Goal: Check status: Check status

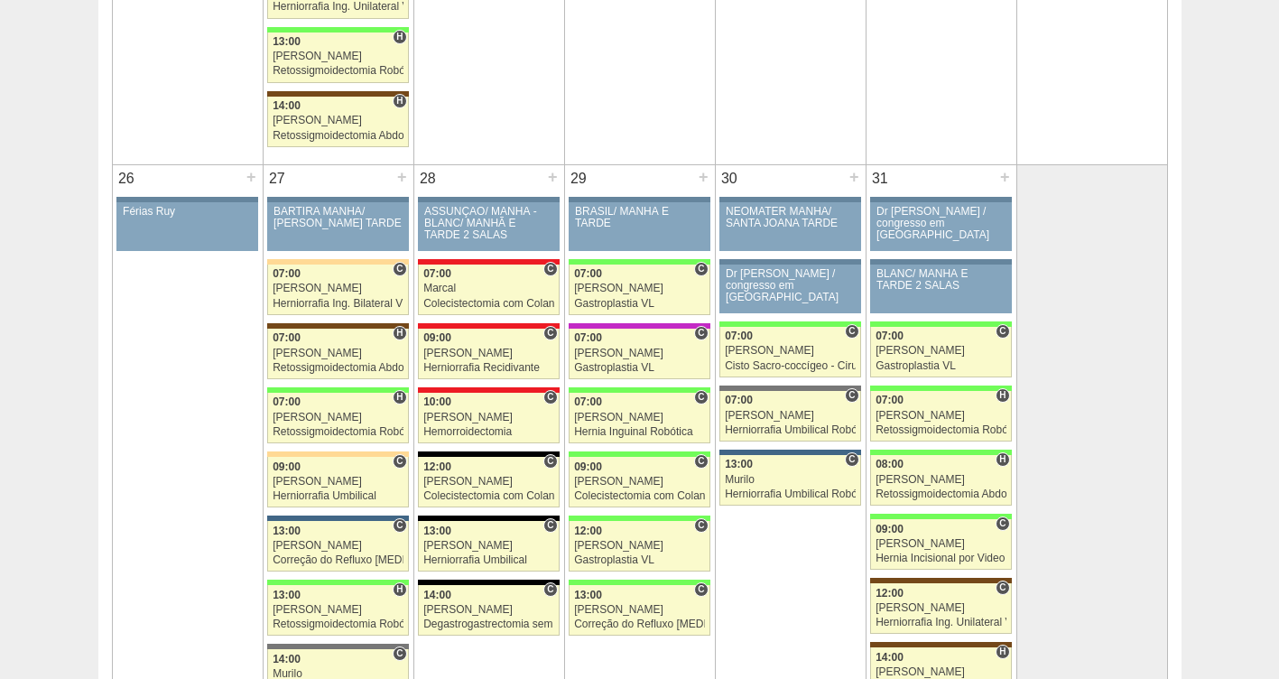
scroll to position [3130, 0]
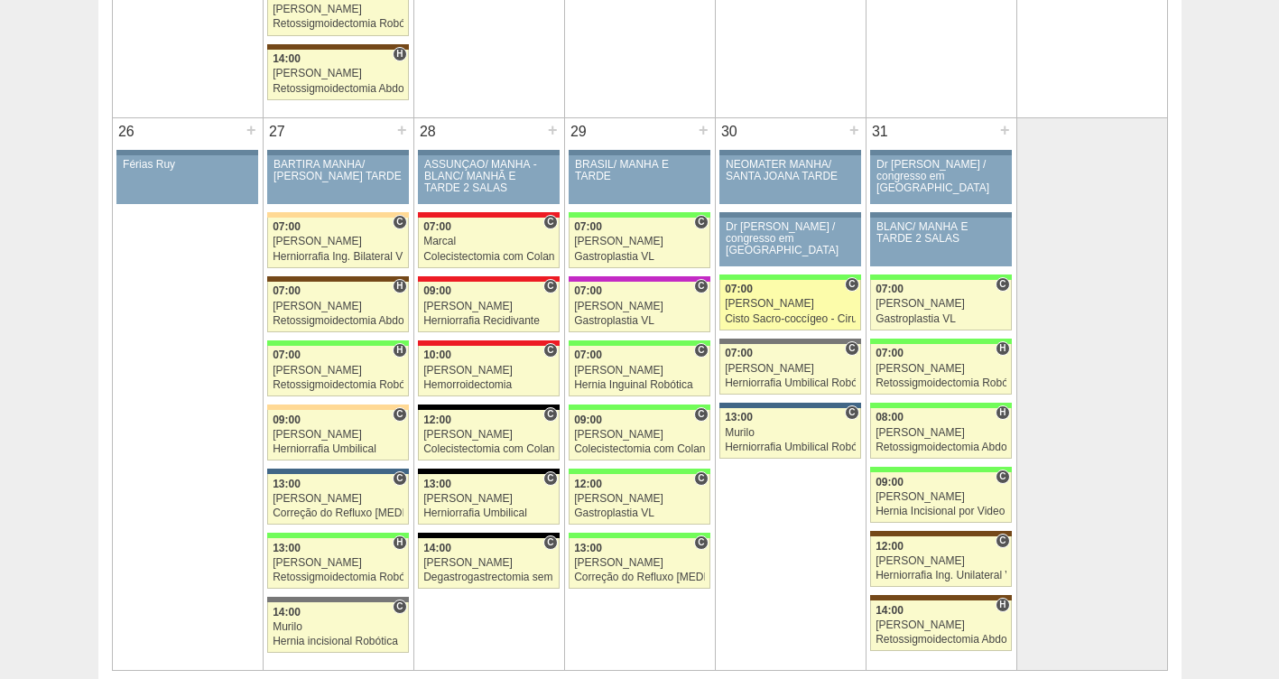
click at [762, 283] on div "07:00" at bounding box center [790, 289] width 131 height 12
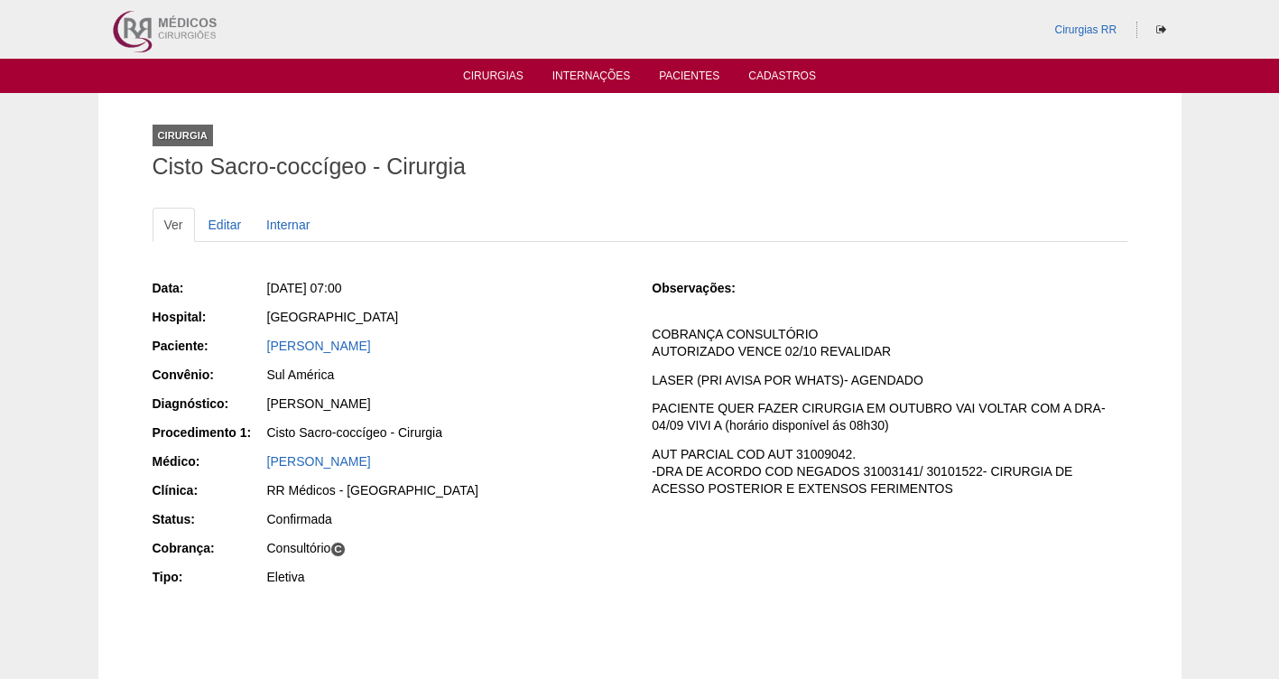
drag, startPoint x: 517, startPoint y: 343, endPoint x: 241, endPoint y: 351, distance: 276.3
click at [241, 351] on div "Paciente: SABRINA DE OLIVEIRA MENDES" at bounding box center [390, 348] width 475 height 23
copy div "Paciente: SABRINA DE OLIVEIRA MENDES"
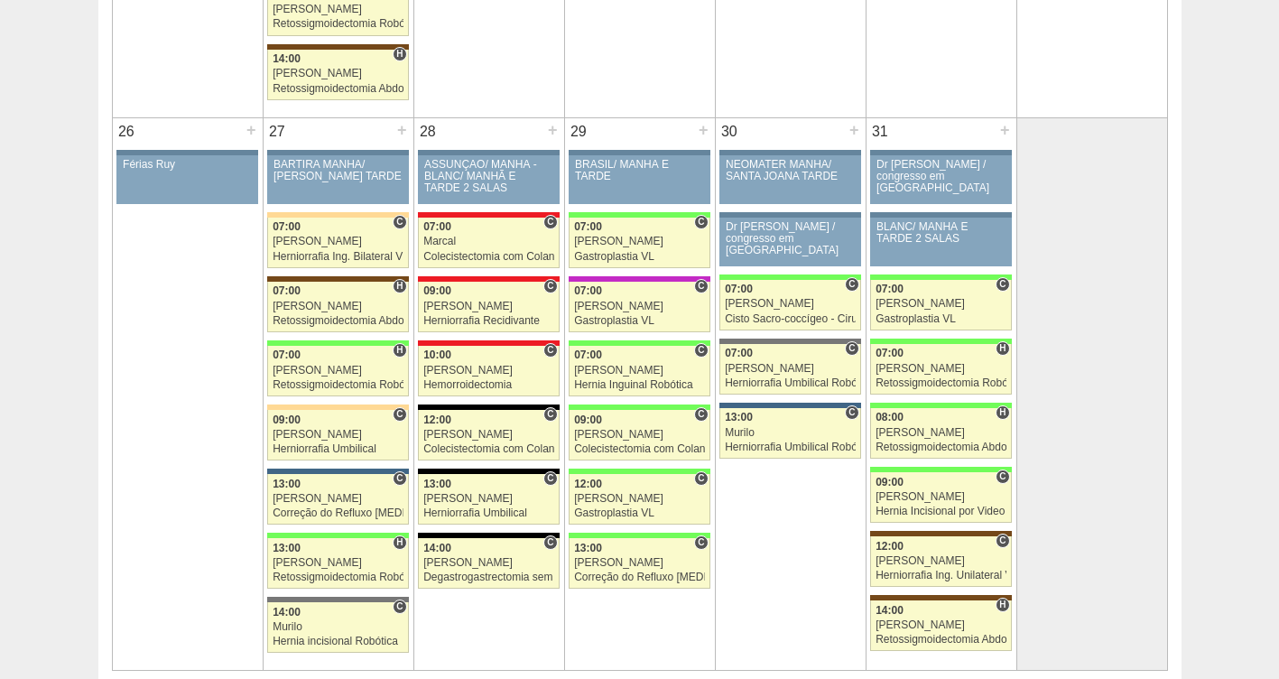
scroll to position [3130, 0]
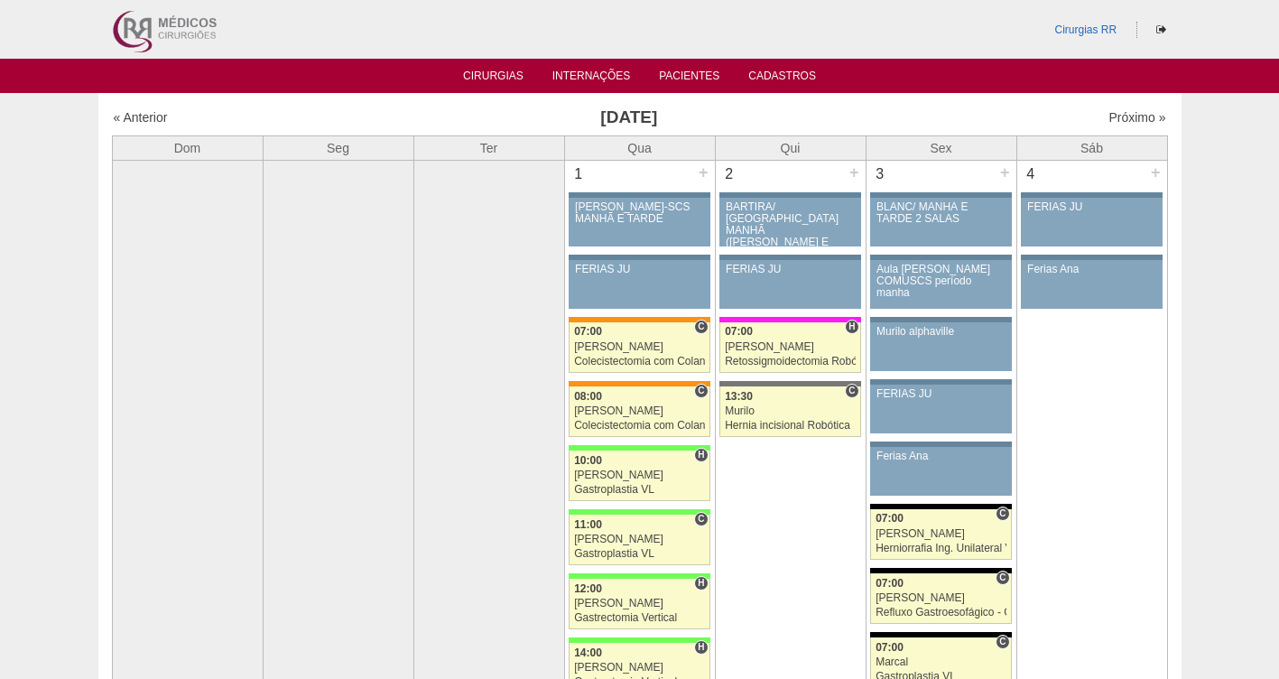
scroll to position [3130, 0]
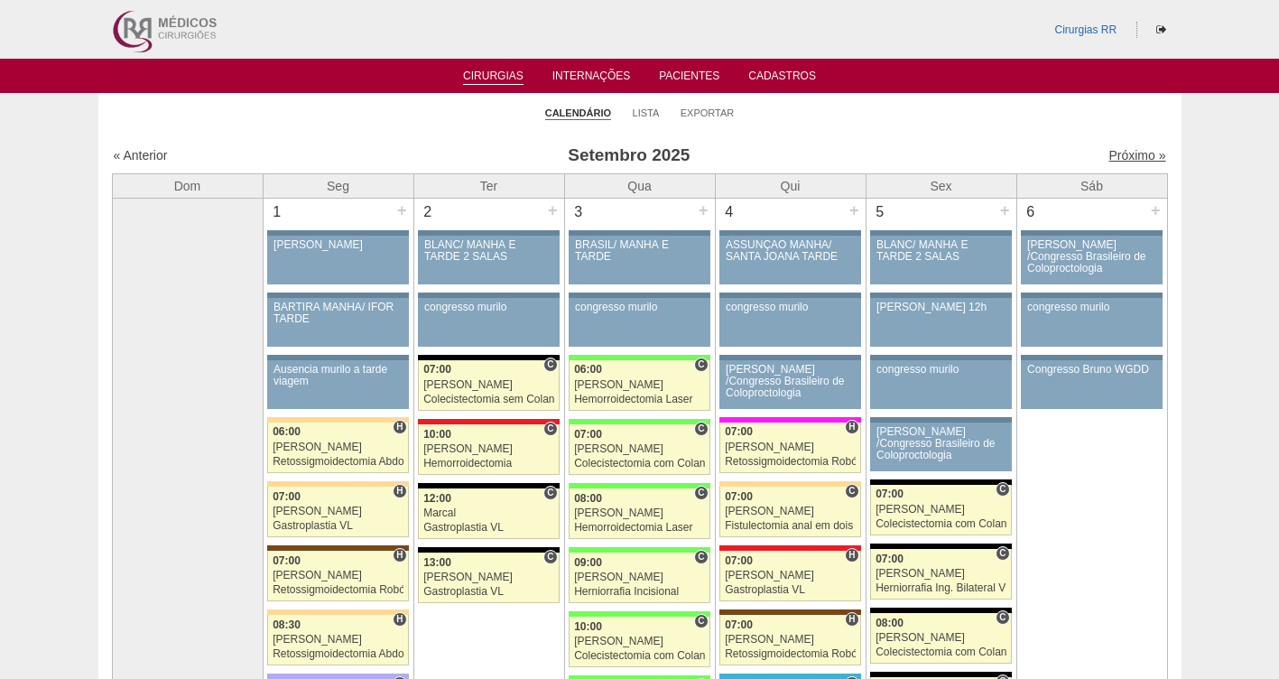
click at [1128, 155] on link "Próximo »" at bounding box center [1136, 155] width 57 height 14
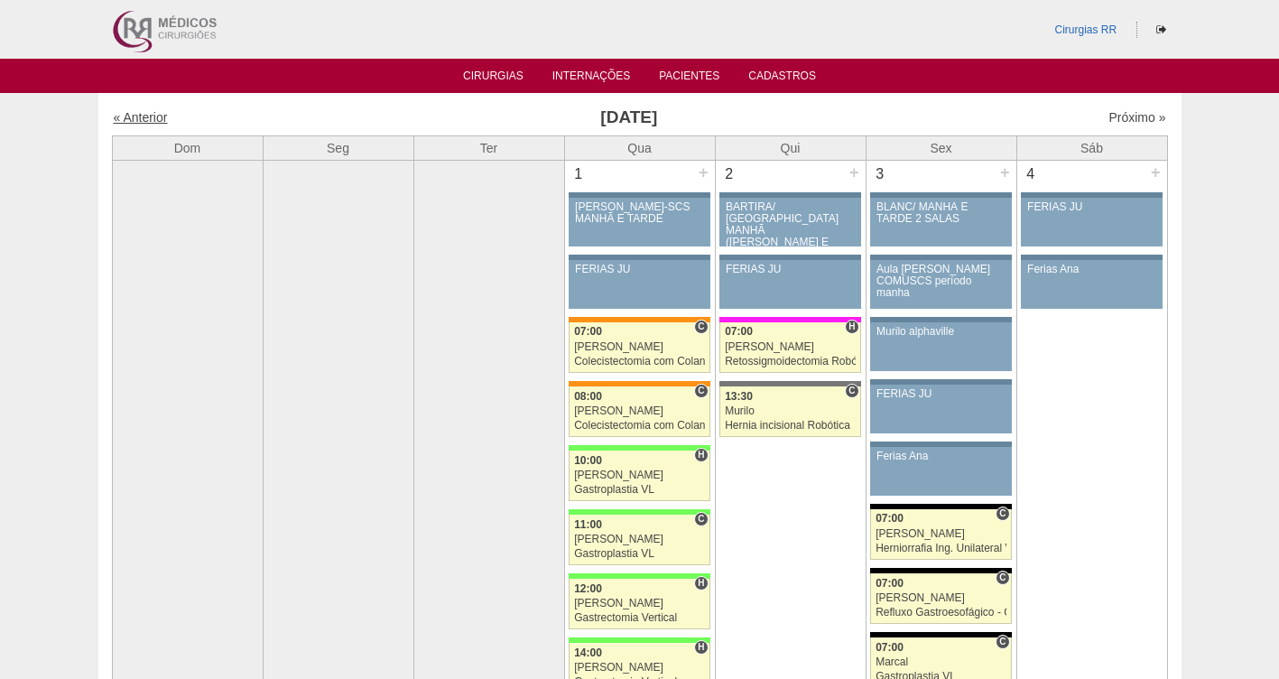
click at [156, 112] on link "« Anterior" at bounding box center [141, 117] width 54 height 14
